Goal: Find specific page/section: Find specific page/section

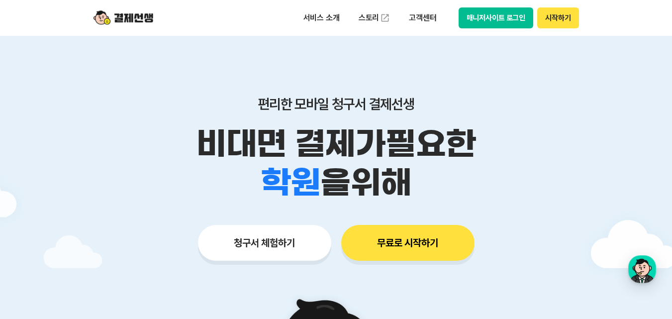
click at [548, 22] on button "시작하기" at bounding box center [557, 17] width 41 height 21
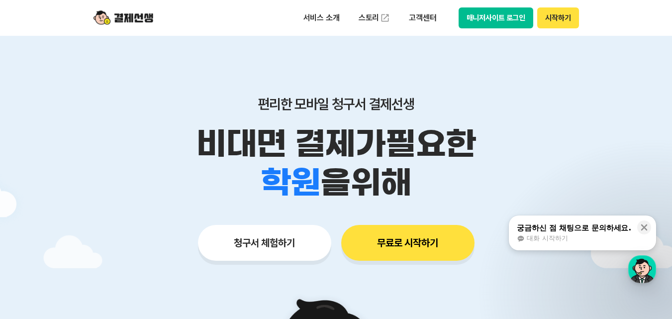
click at [562, 24] on button "시작하기" at bounding box center [557, 17] width 41 height 21
click at [552, 25] on button "시작하기" at bounding box center [557, 17] width 41 height 21
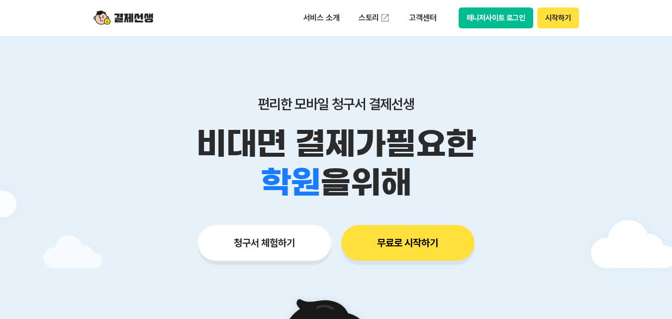
click at [571, 22] on button "시작하기" at bounding box center [557, 17] width 41 height 21
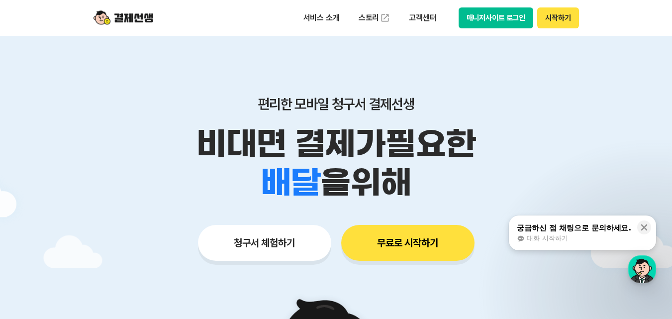
click at [570, 19] on button "시작하기" at bounding box center [557, 17] width 41 height 21
click at [554, 21] on button "시작하기" at bounding box center [557, 17] width 41 height 21
